Goal: Task Accomplishment & Management: Use online tool/utility

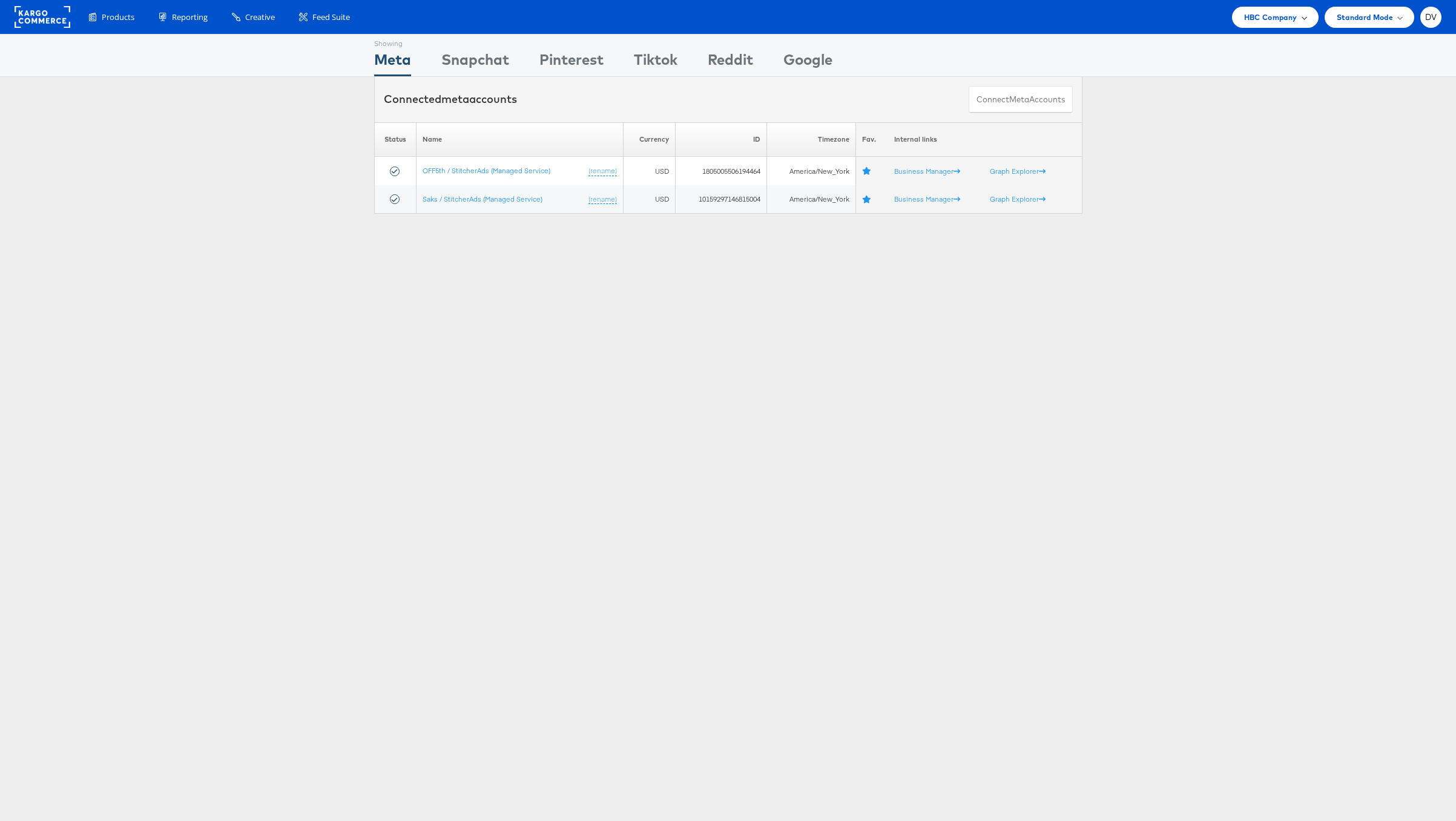
click at [1246, 21] on span "HBC Company" at bounding box center [1270, 17] width 53 height 13
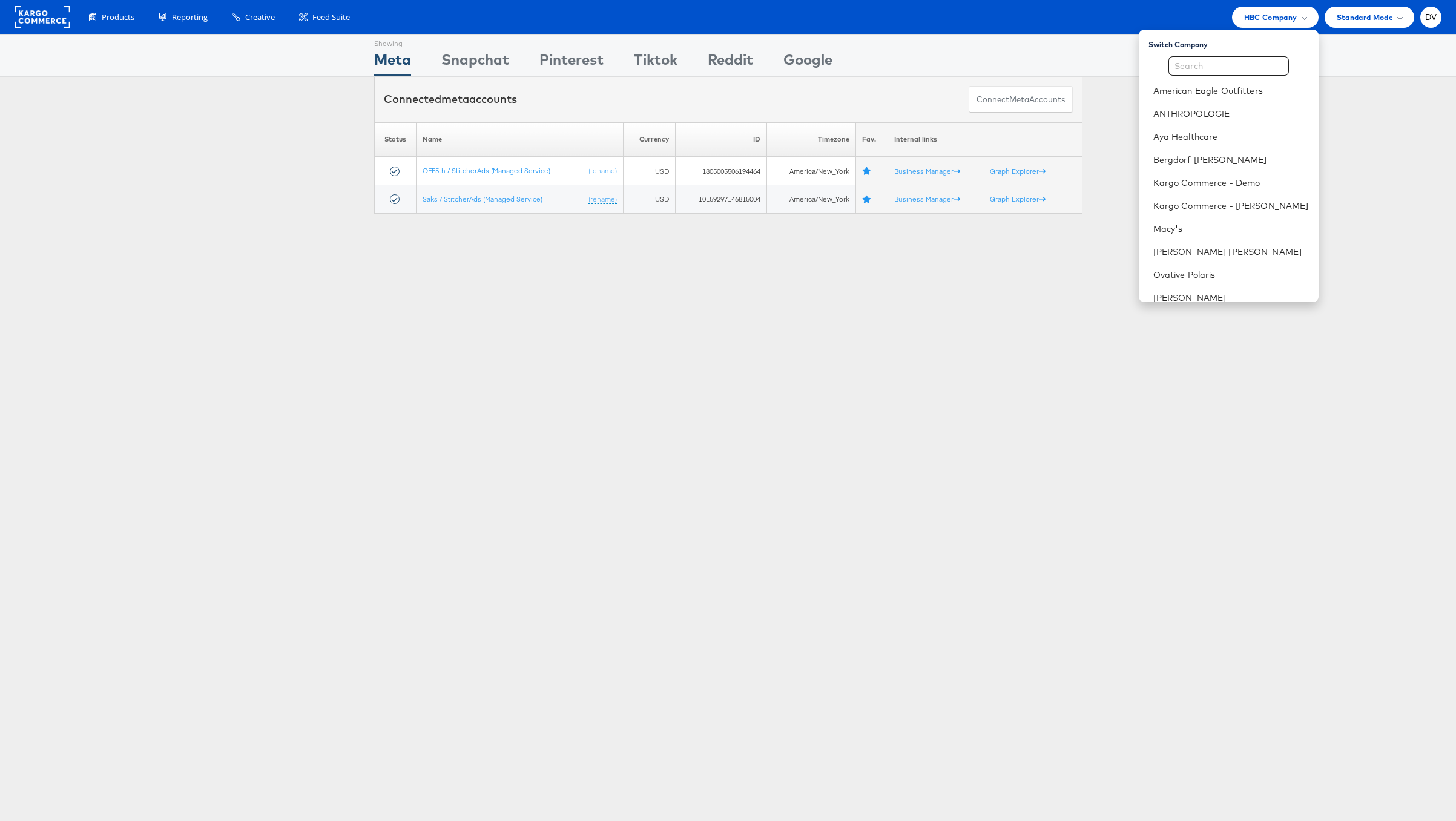
scroll to position [170, 0]
click at [1210, 243] on link "[PERSON_NAME] Sonoma, Inc." at bounding box center [1231, 242] width 156 height 12
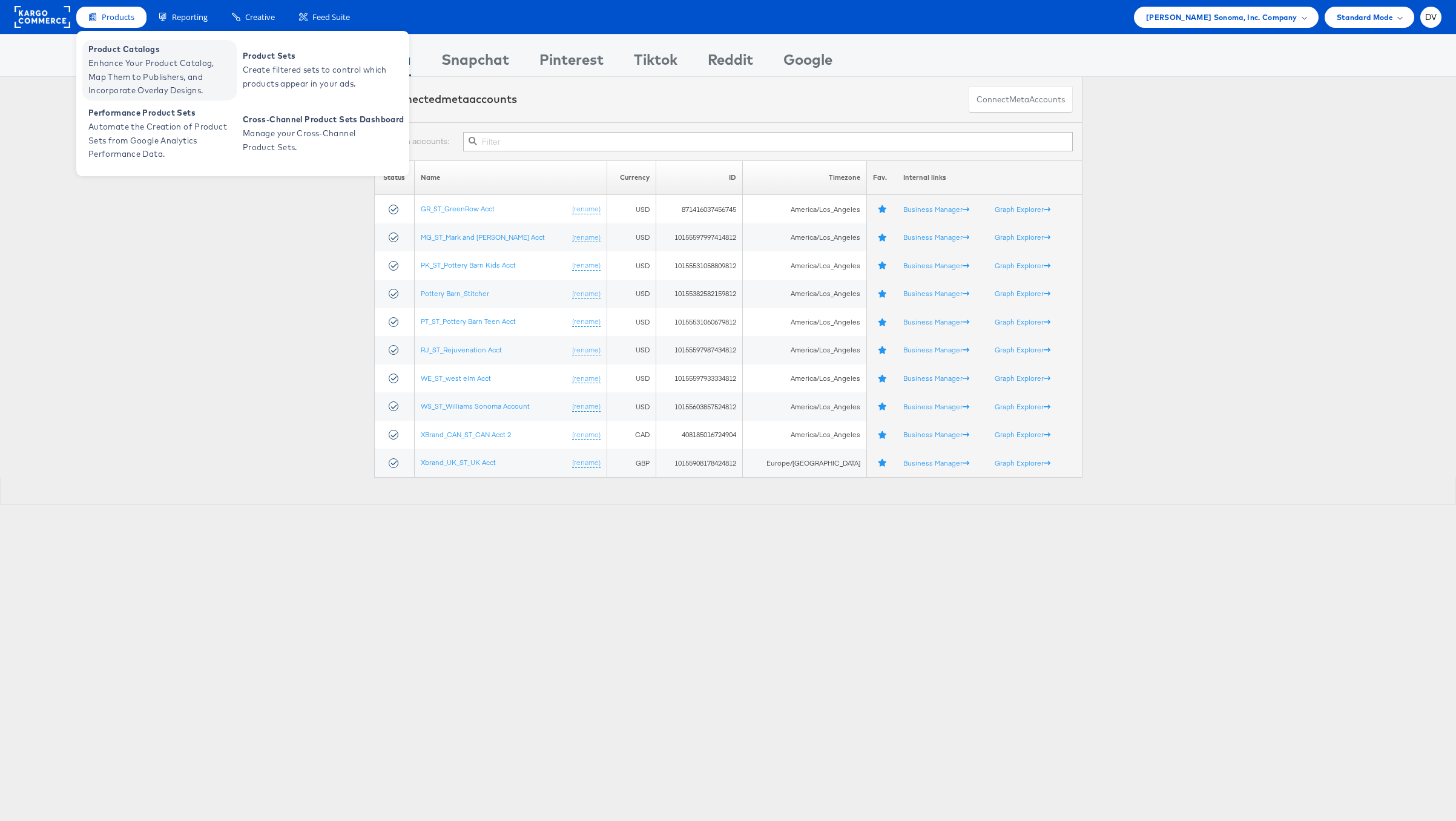
click at [124, 51] on span "Product Catalogs" at bounding box center [161, 49] width 145 height 14
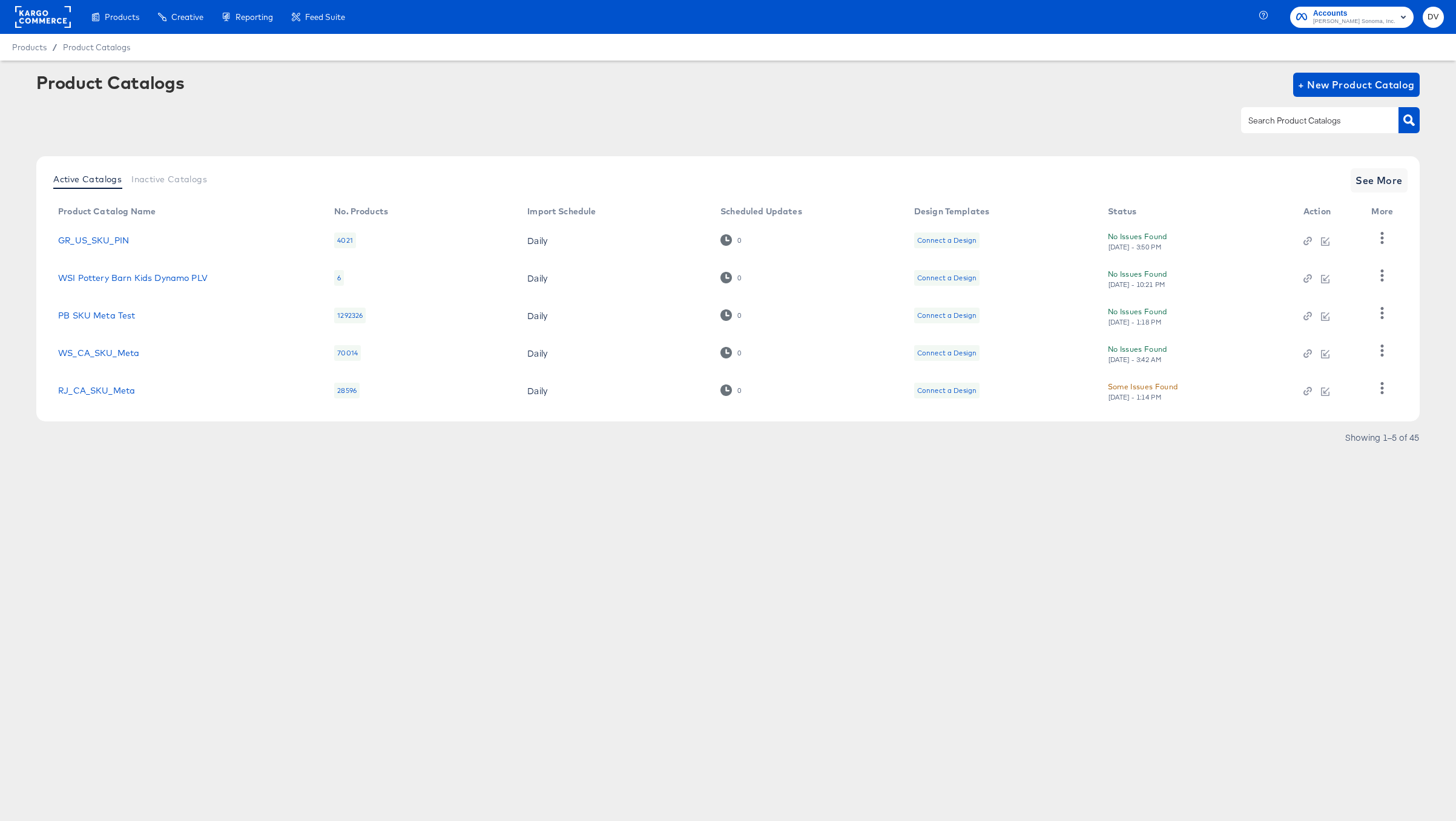
click at [1339, 119] on input "text" at bounding box center [1310, 121] width 129 height 14
type input "PB"
click at [1380, 320] on button "button" at bounding box center [1382, 313] width 21 height 24
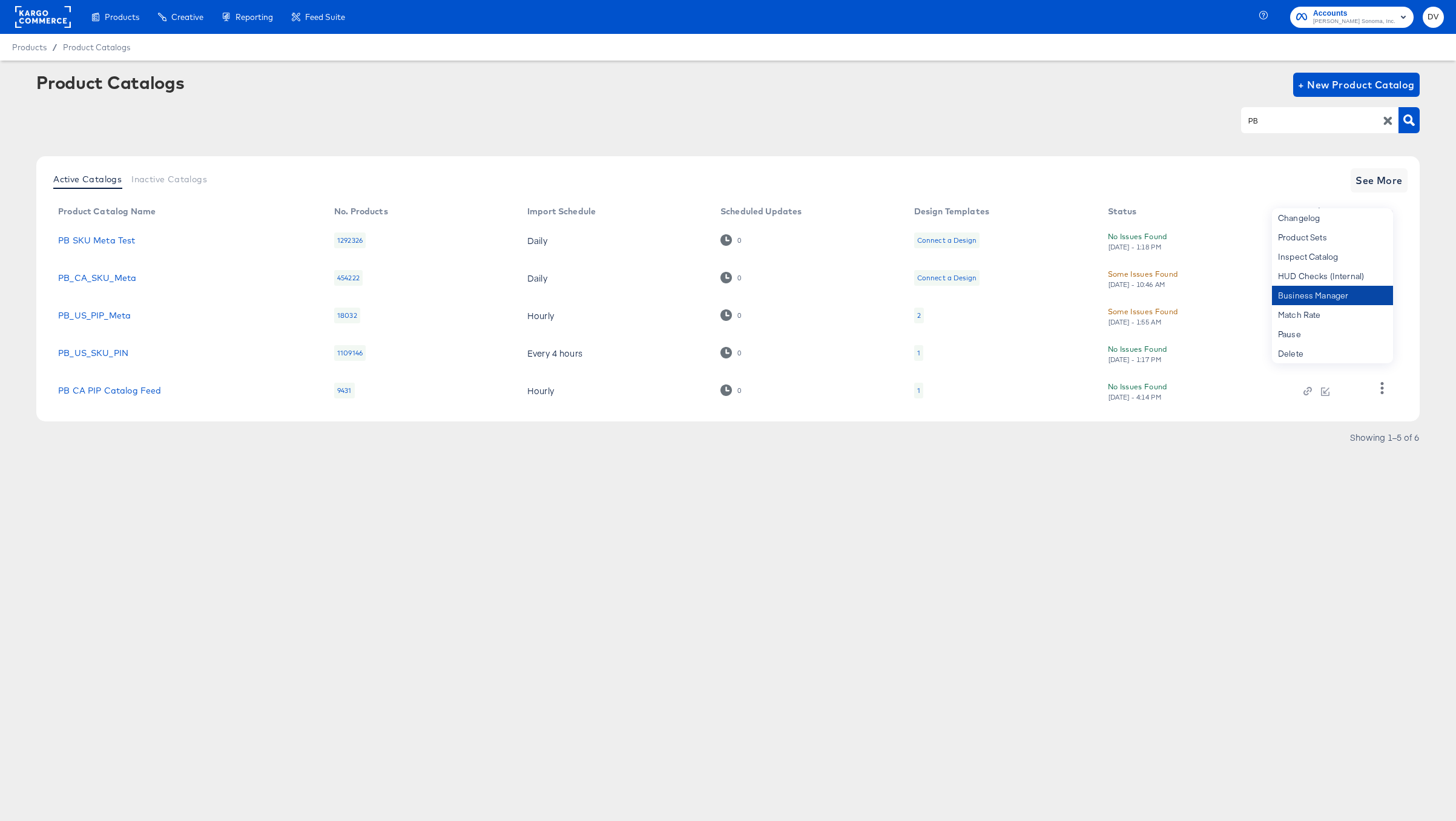
click at [1360, 302] on div "Business Manager" at bounding box center [1333, 295] width 121 height 19
click at [788, 553] on div "Products Products Product Catalogs Enhance Your Product Catalog, Map Them to Pu…" at bounding box center [728, 410] width 1456 height 821
click at [1371, 272] on button "button" at bounding box center [1382, 275] width 21 height 24
click at [1360, 291] on div "Business Manager" at bounding box center [1333, 295] width 121 height 19
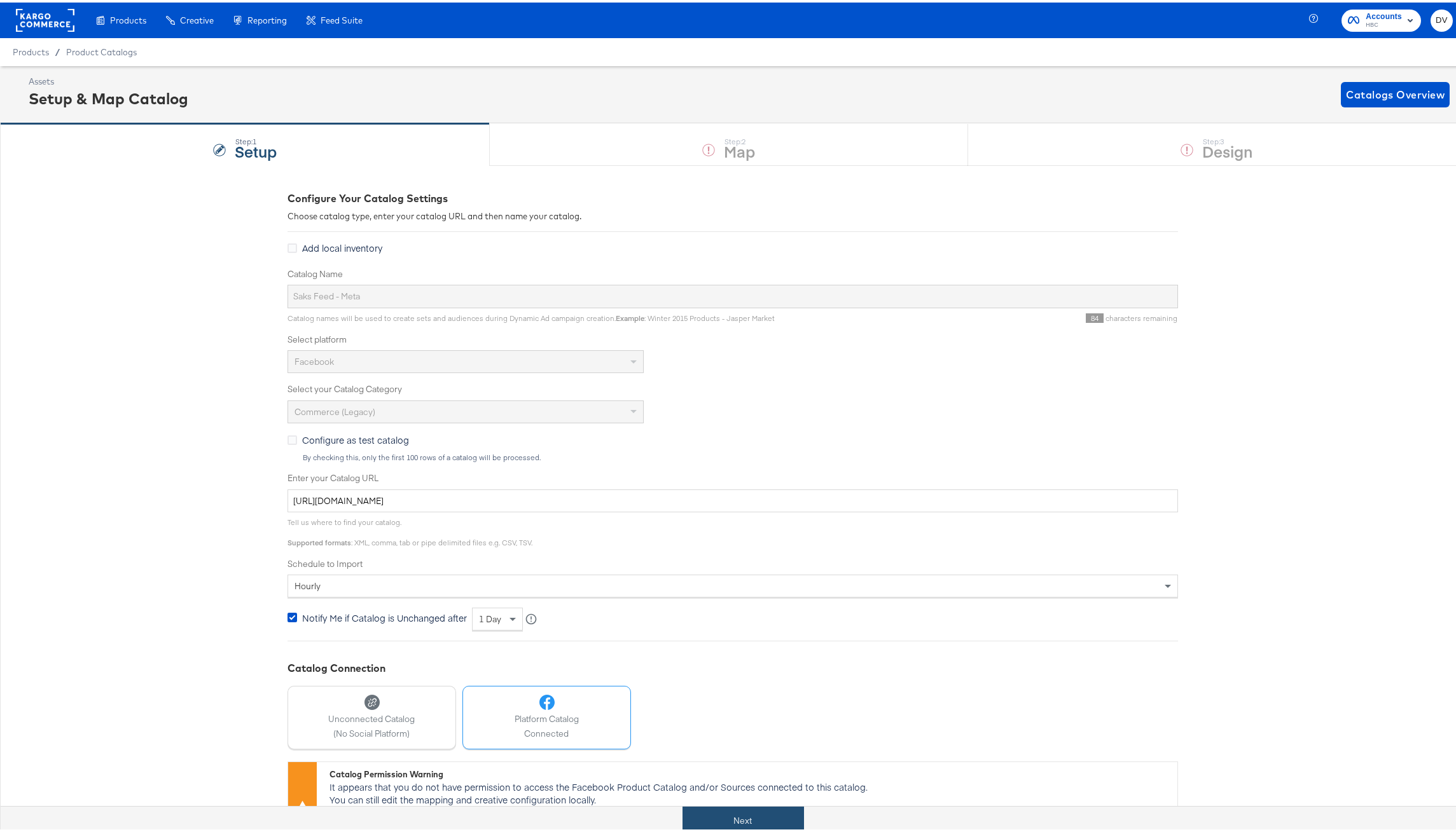
click at [751, 810] on button "Next" at bounding box center [743, 819] width 122 height 29
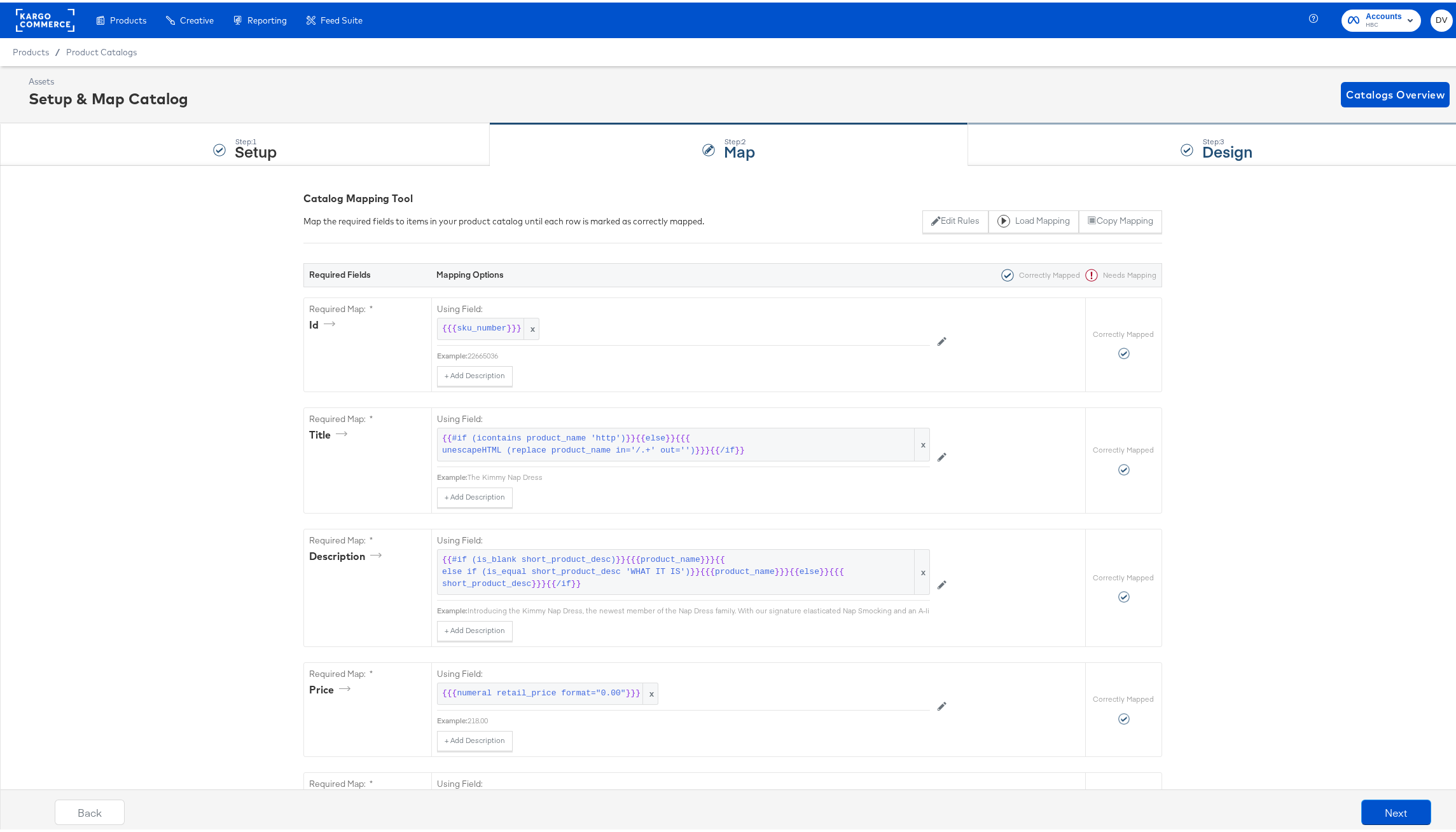
click at [1103, 160] on div "Step: 3 Design" at bounding box center [1217, 143] width 498 height 42
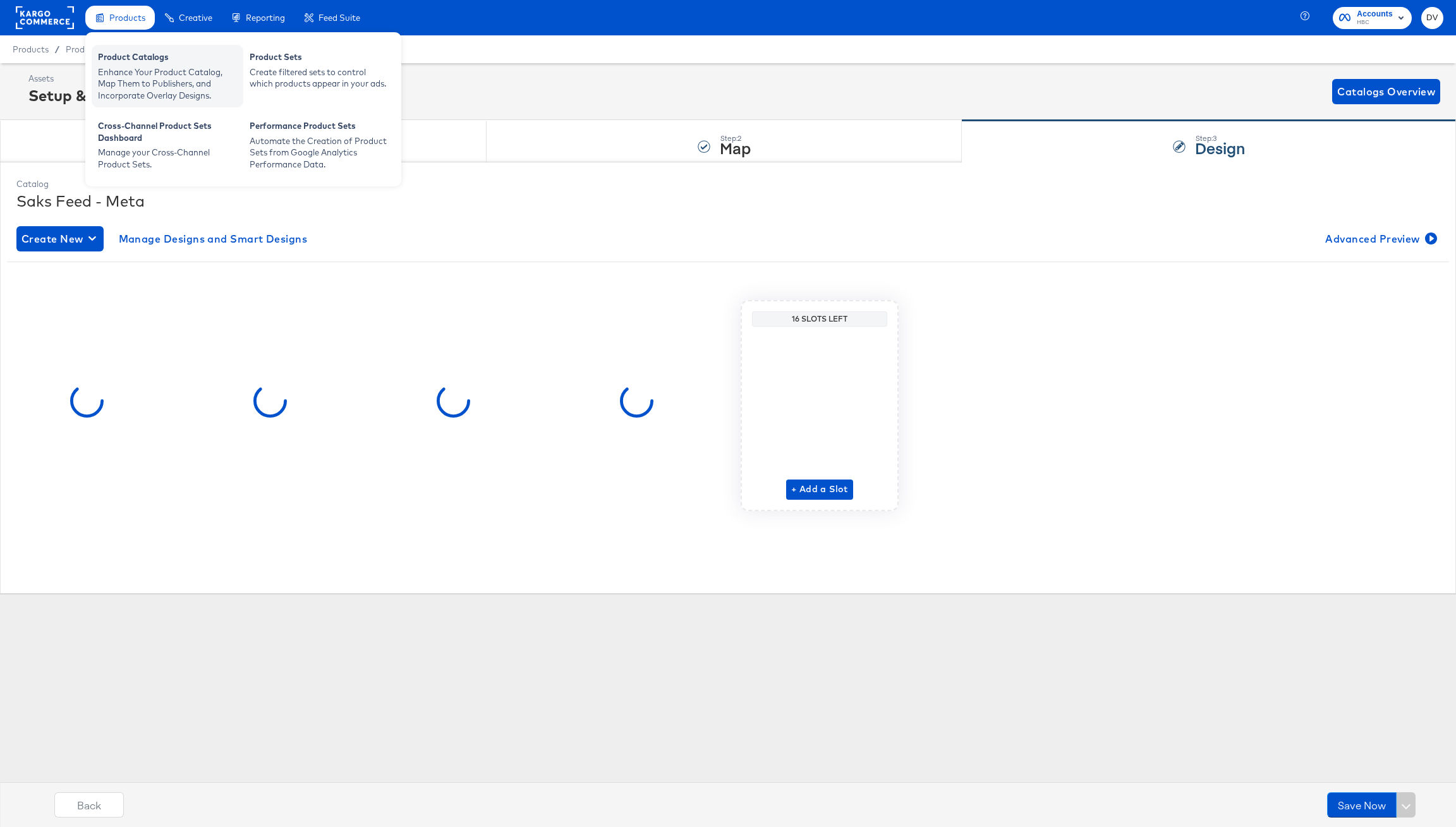
click at [143, 59] on div "Product Catalogs" at bounding box center [167, 58] width 139 height 15
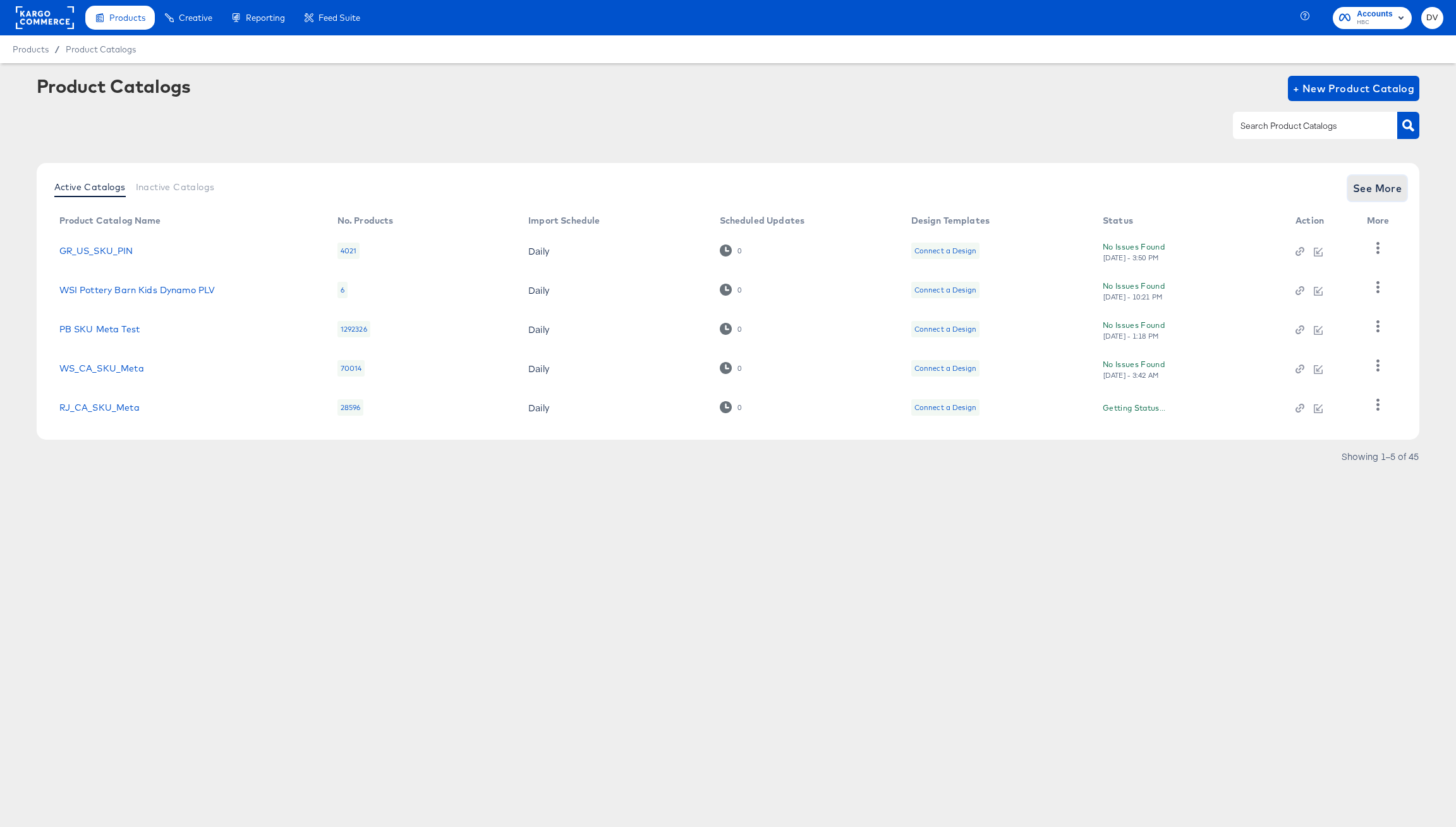
click at [1372, 192] on span "See More" at bounding box center [1377, 188] width 49 height 18
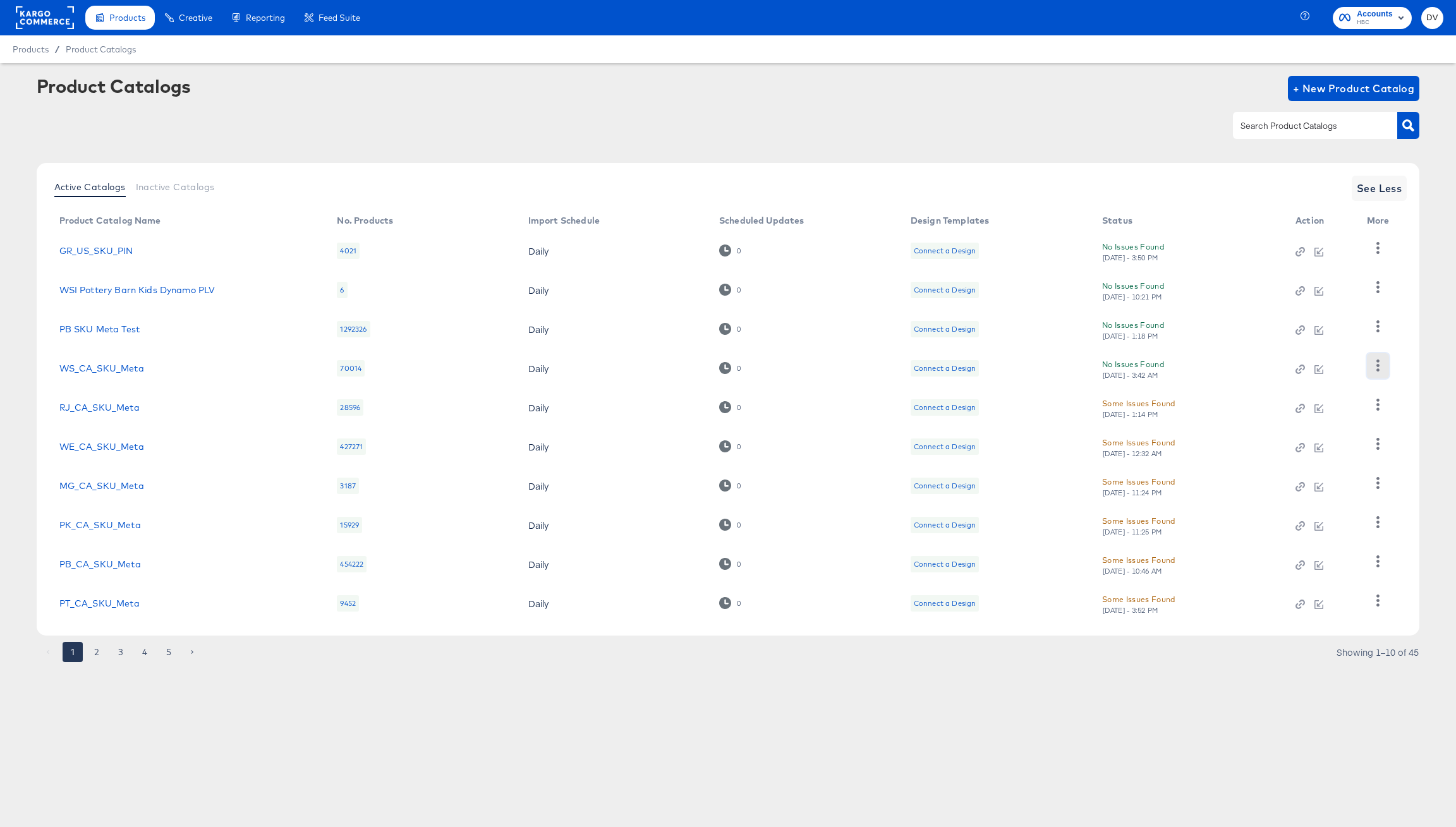
click at [1380, 361] on icon "button" at bounding box center [1378, 366] width 12 height 12
click at [1308, 646] on div "Active Catalogs Inactive Catalogs See Less Product Catalog Name No. Products Im…" at bounding box center [728, 416] width 1383 height 506
click at [1383, 560] on icon "button" at bounding box center [1378, 561] width 12 height 12
click at [1337, 480] on div "Business Manager" at bounding box center [1326, 478] width 127 height 20
click at [923, 87] on div "Product Catalogs + New Product Catalog" at bounding box center [728, 88] width 1383 height 25
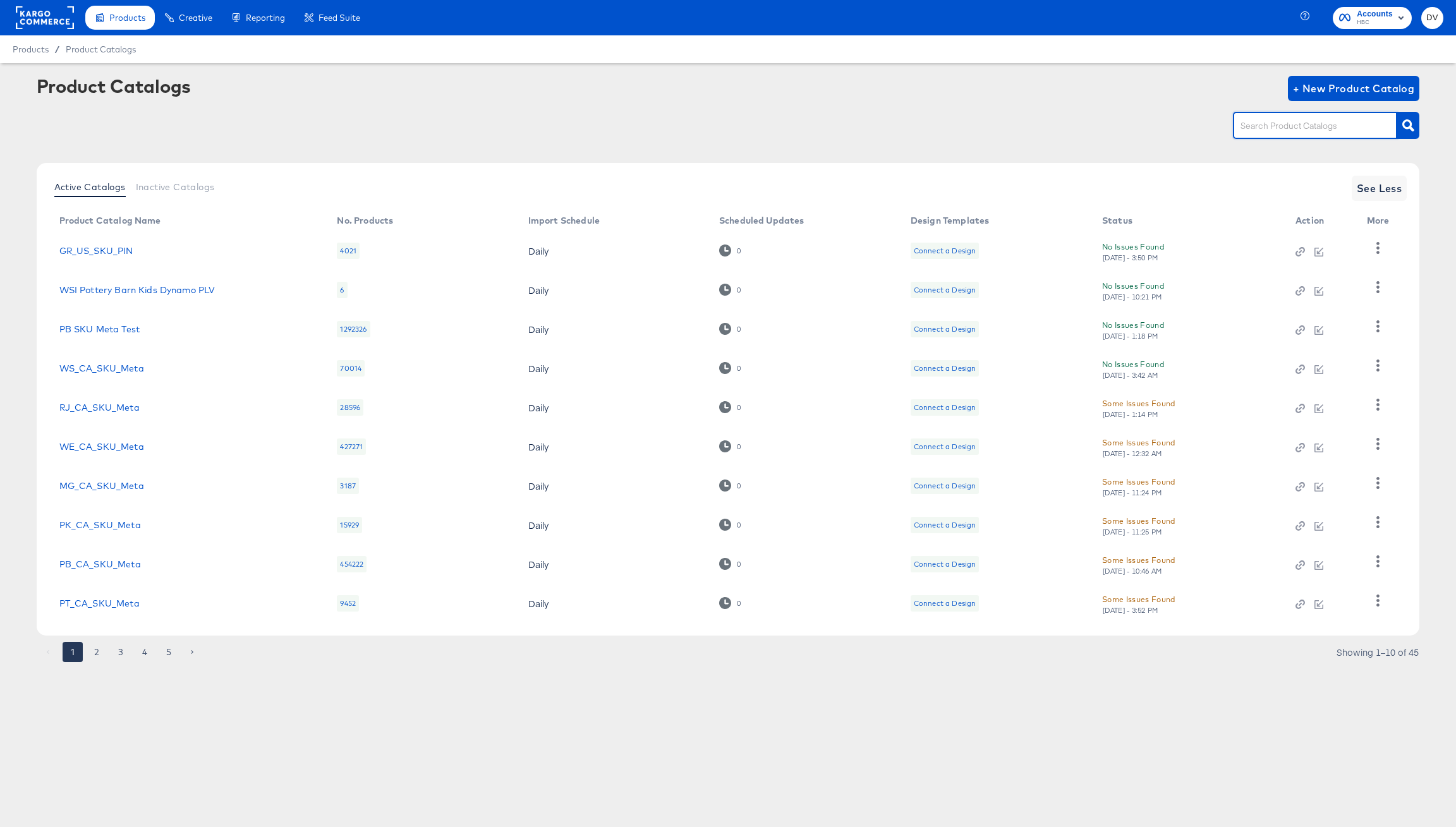
click at [1273, 130] on input "text" at bounding box center [1305, 126] width 135 height 14
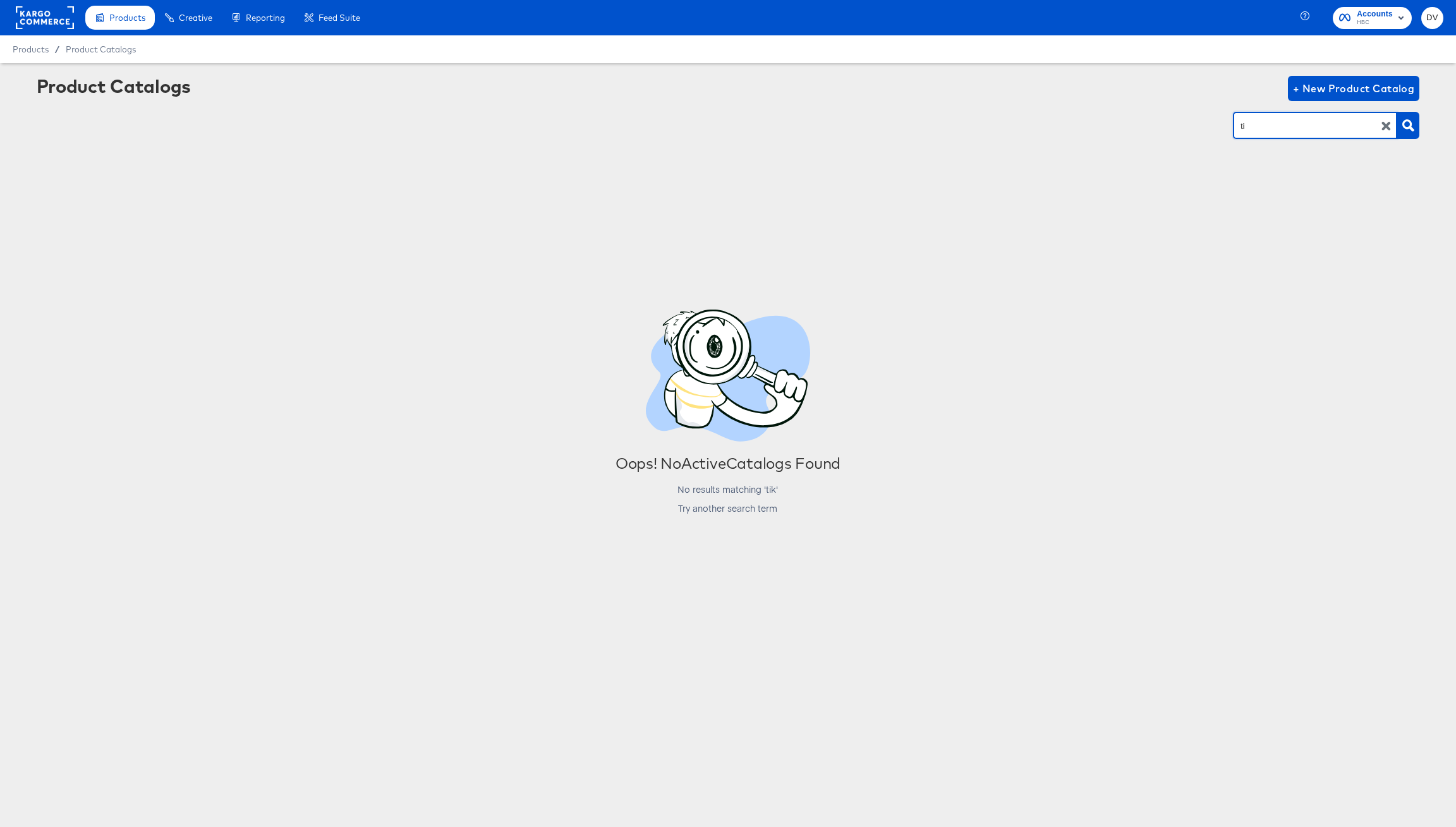
type input "t"
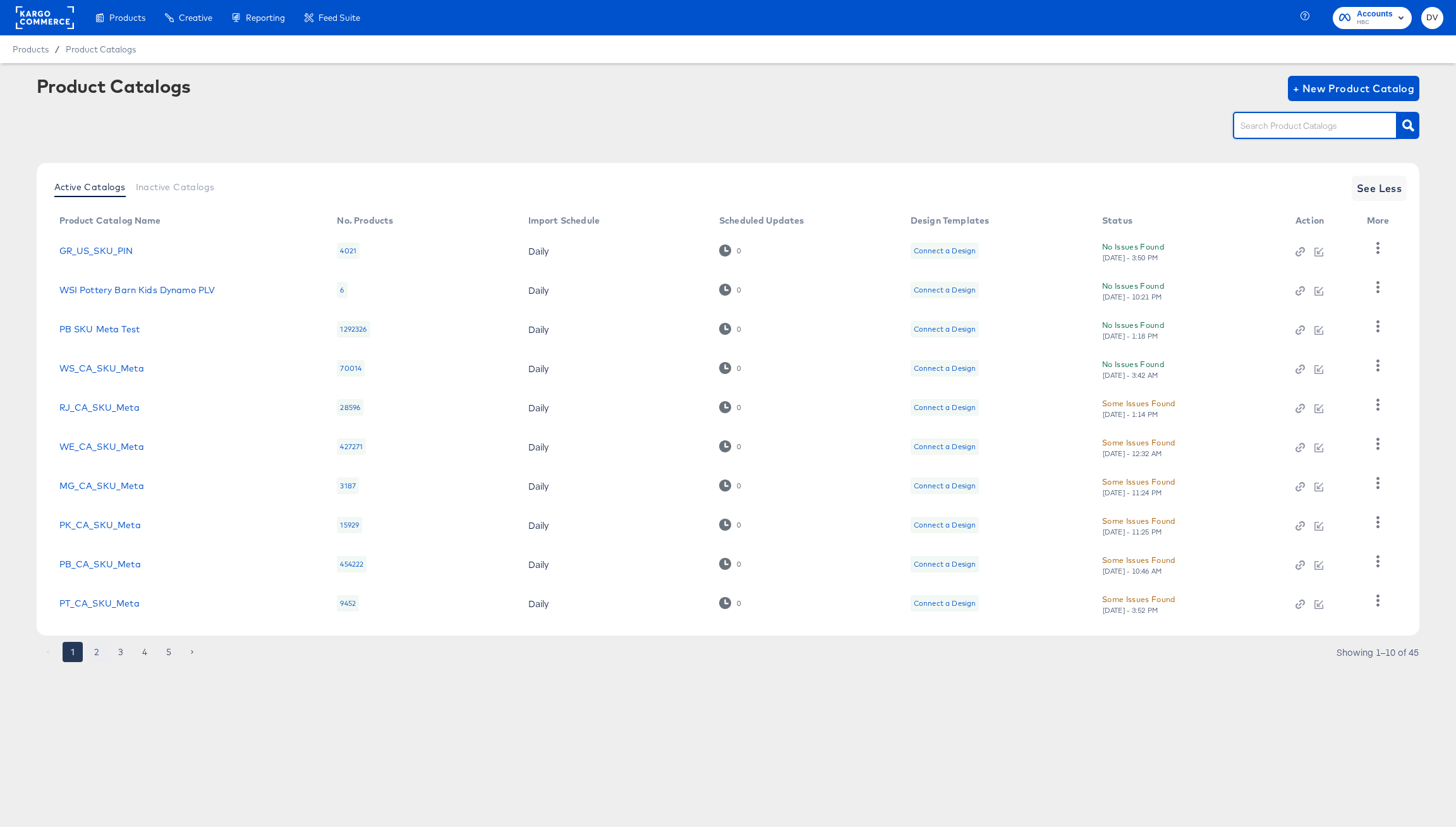
click at [98, 649] on button "2" at bounding box center [97, 652] width 20 height 20
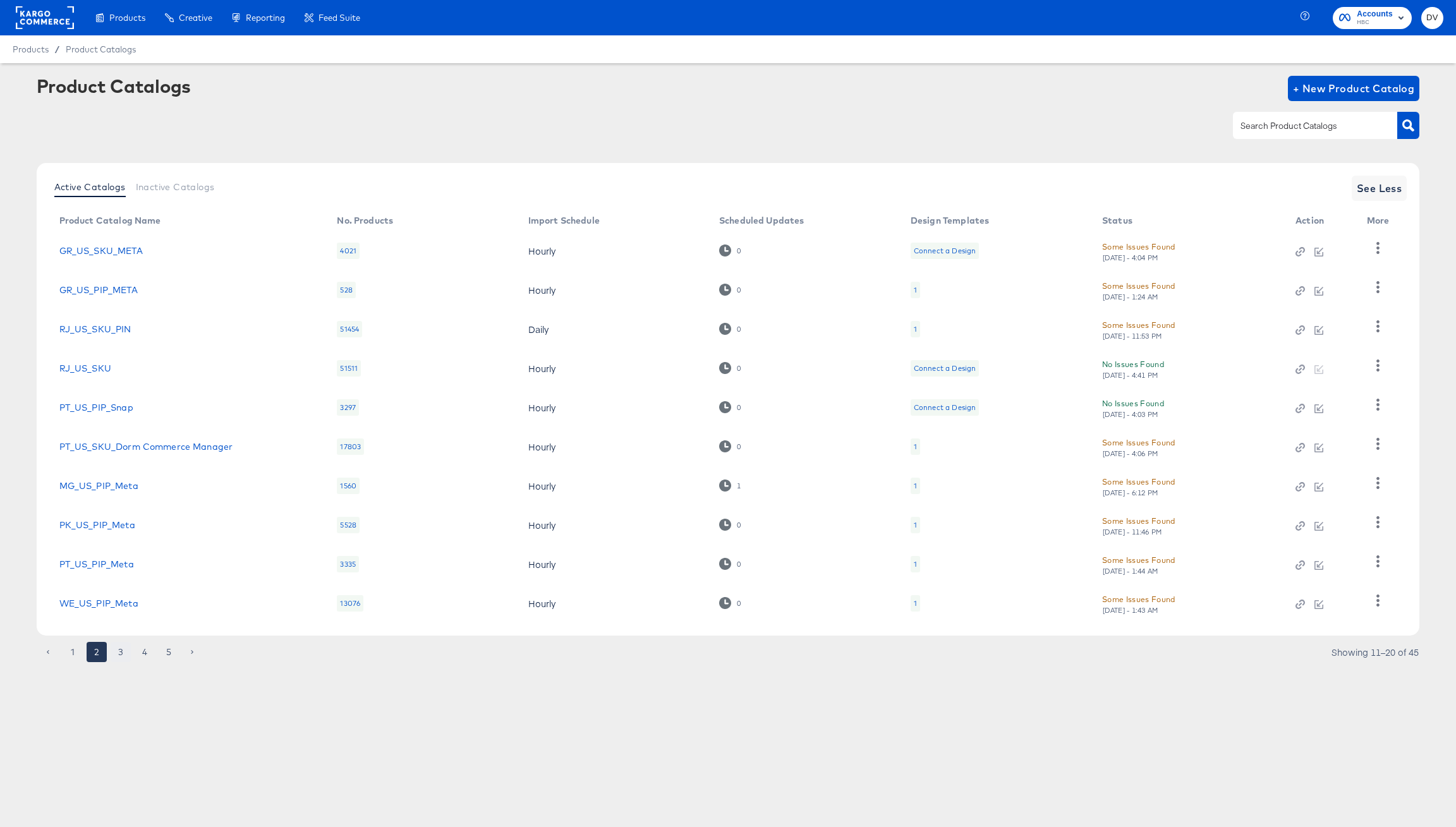
click at [118, 652] on button "3" at bounding box center [120, 652] width 20 height 20
click at [1263, 118] on div at bounding box center [1316, 125] width 165 height 27
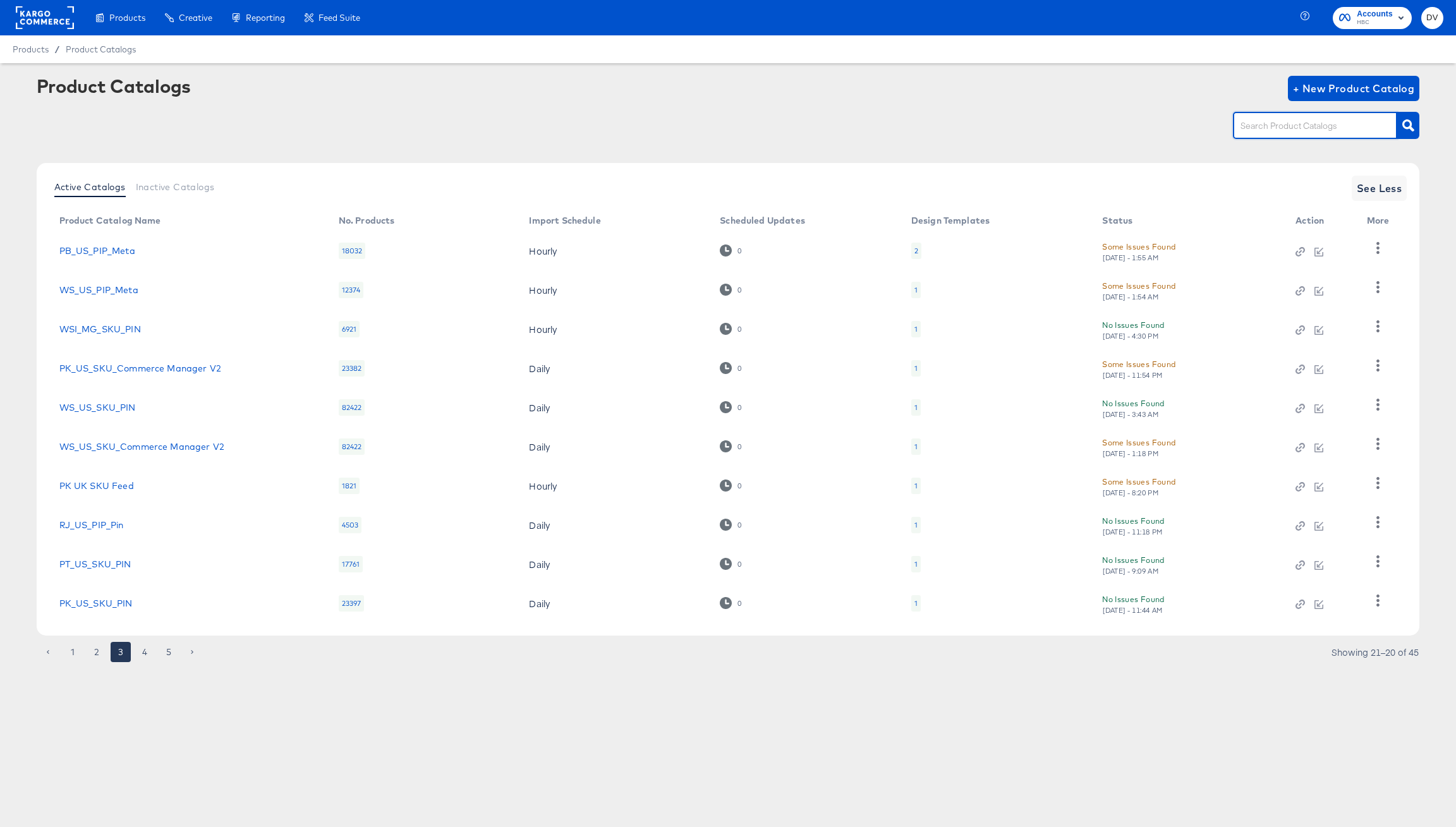
paste input "RJ_US"
type input "RJ_US"
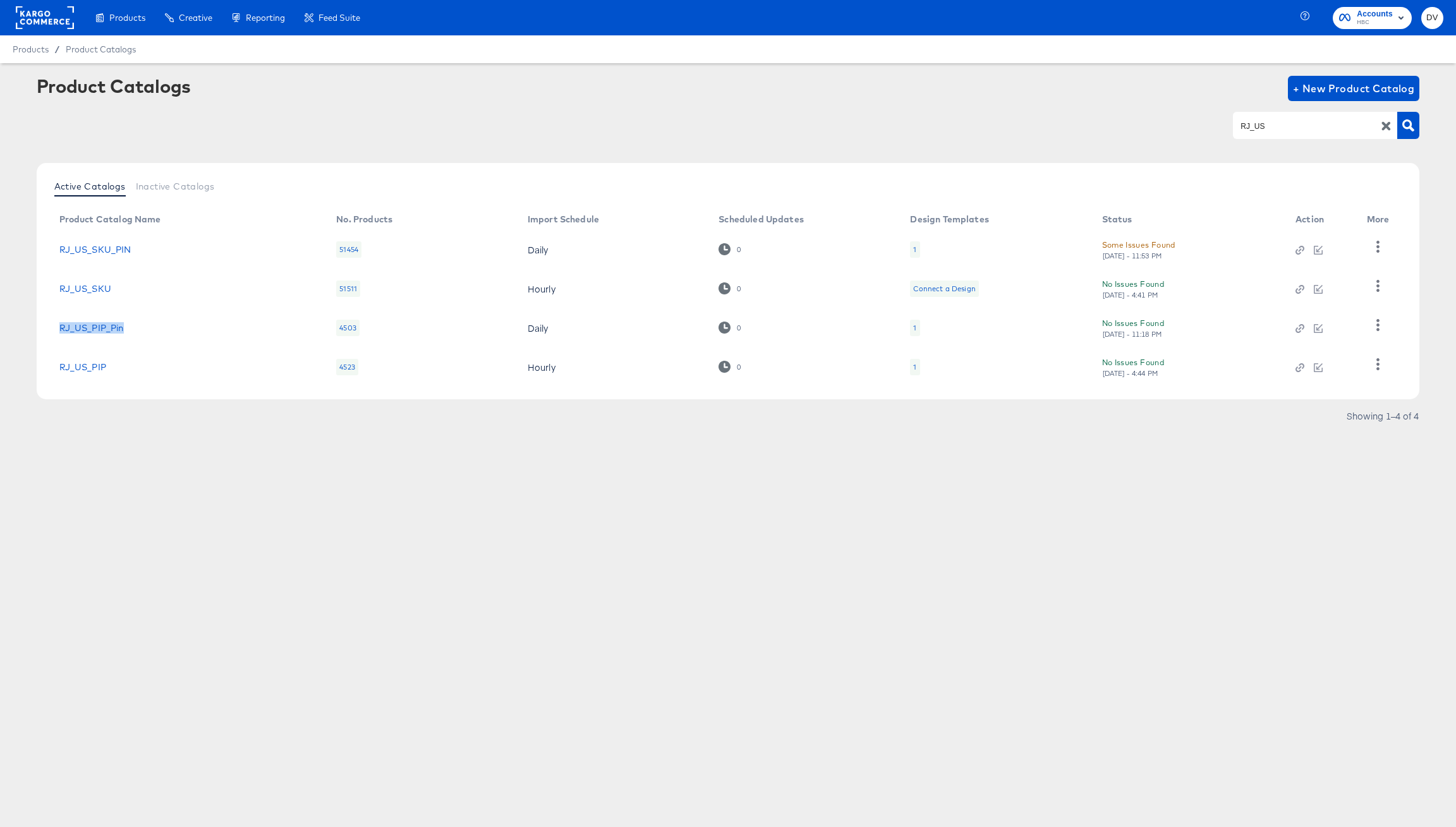
drag, startPoint x: 145, startPoint y: 333, endPoint x: 56, endPoint y: 321, distance: 89.8
click at [56, 321] on td "RJ_US_PIP_Pin" at bounding box center [187, 328] width 278 height 39
copy link "RJ_US_PIP_Pin"
